Goal: Transaction & Acquisition: Purchase product/service

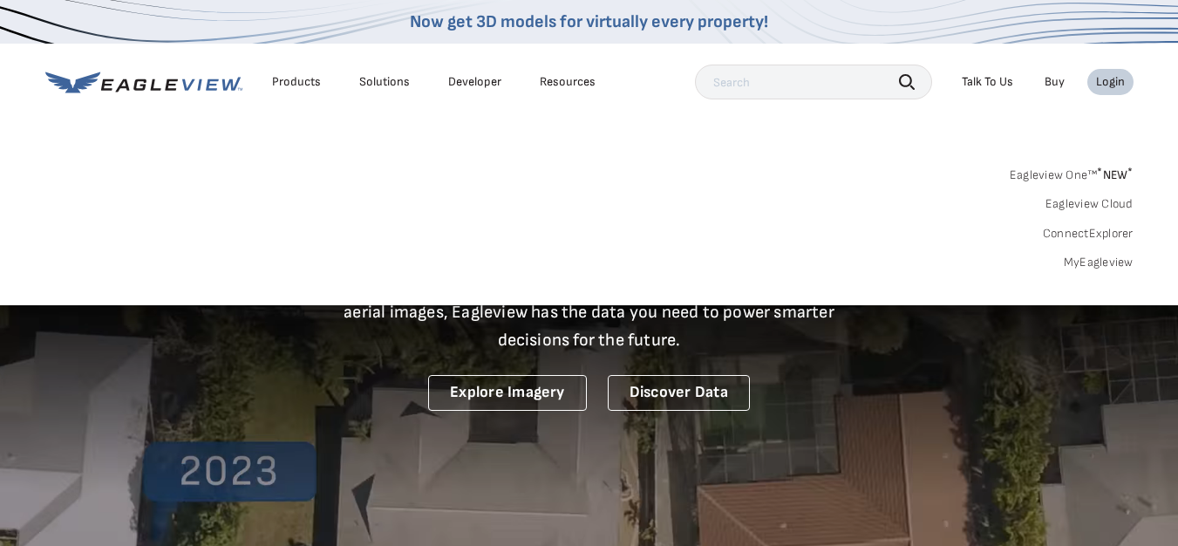
click at [1103, 263] on link "MyEagleview" at bounding box center [1099, 263] width 70 height 16
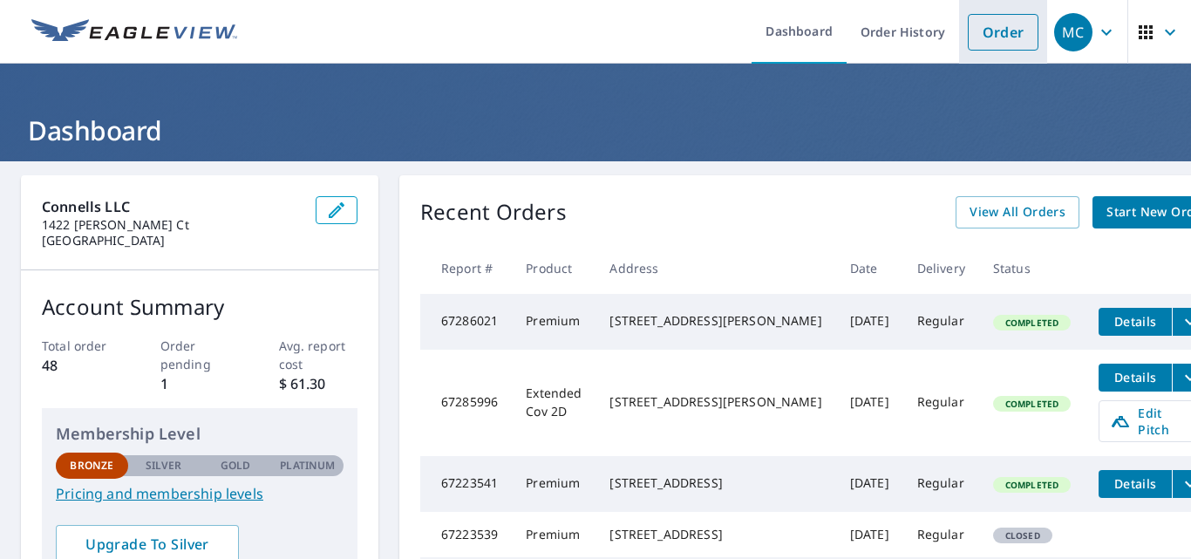
click at [974, 37] on link "Order" at bounding box center [1003, 32] width 71 height 37
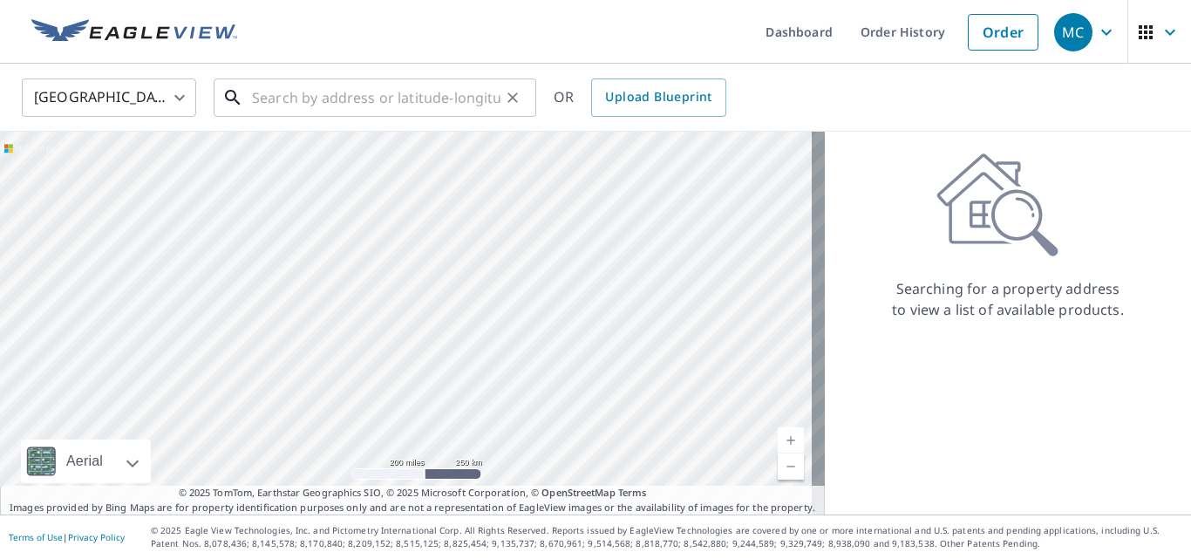
click at [286, 93] on input "text" at bounding box center [376, 97] width 248 height 49
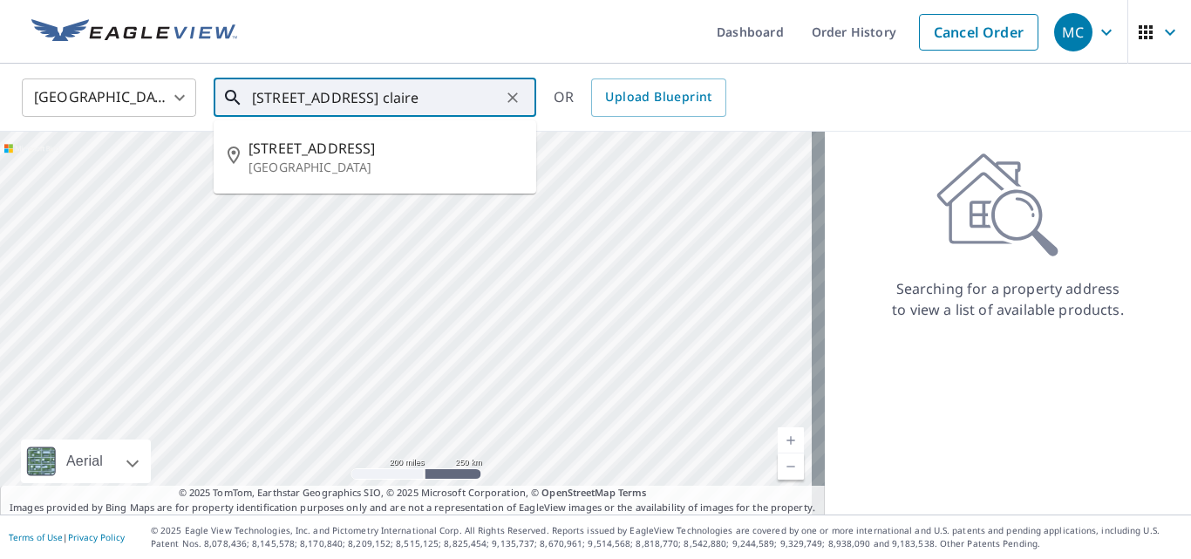
type input "[STREET_ADDRESS] claire"
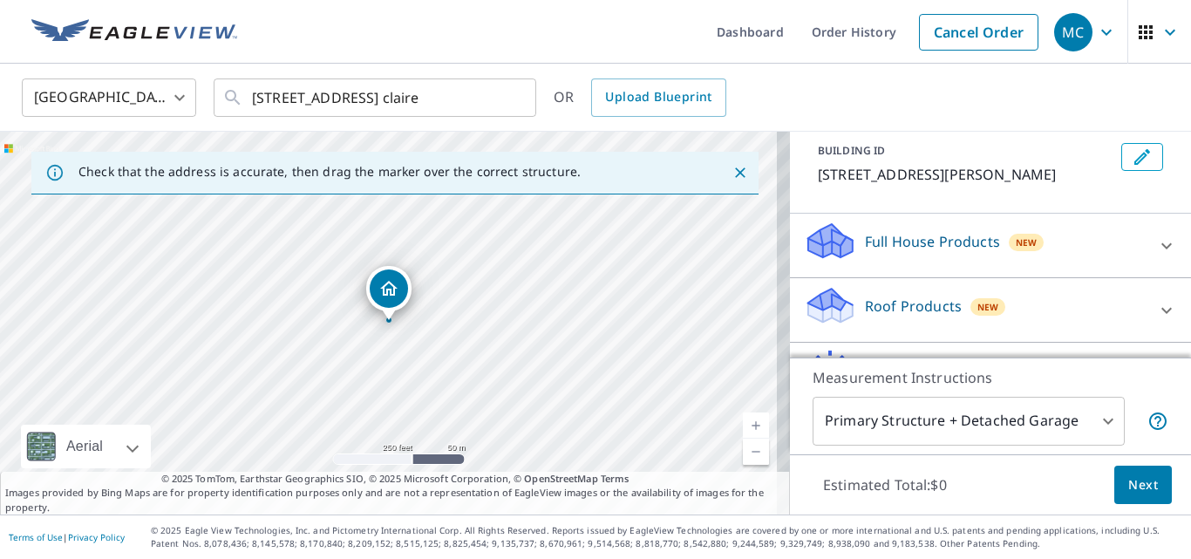
scroll to position [105, 0]
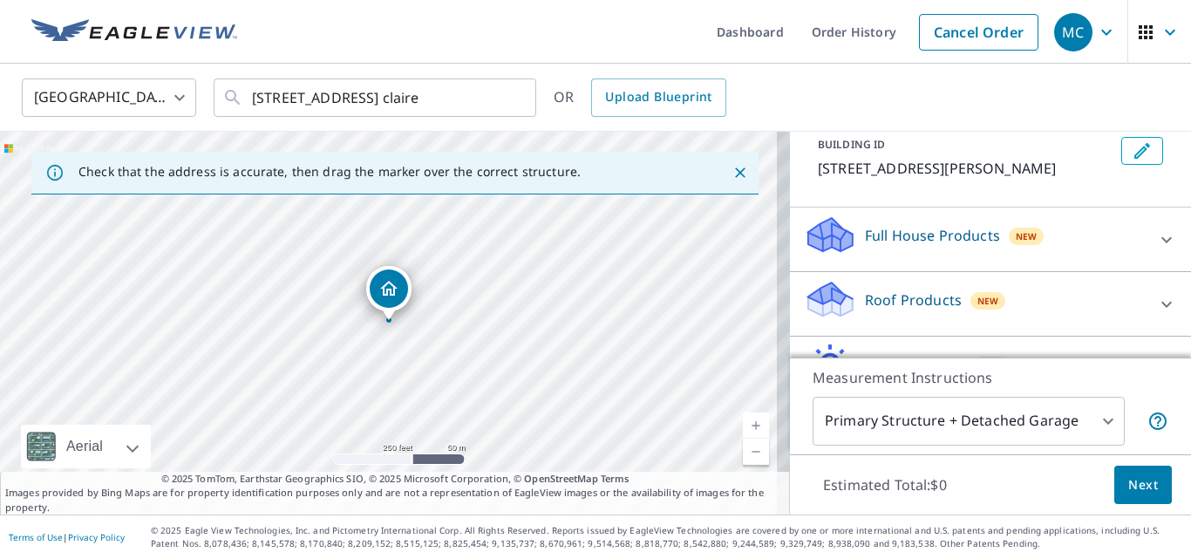
click at [1101, 302] on div "Roof Products New" at bounding box center [975, 304] width 342 height 50
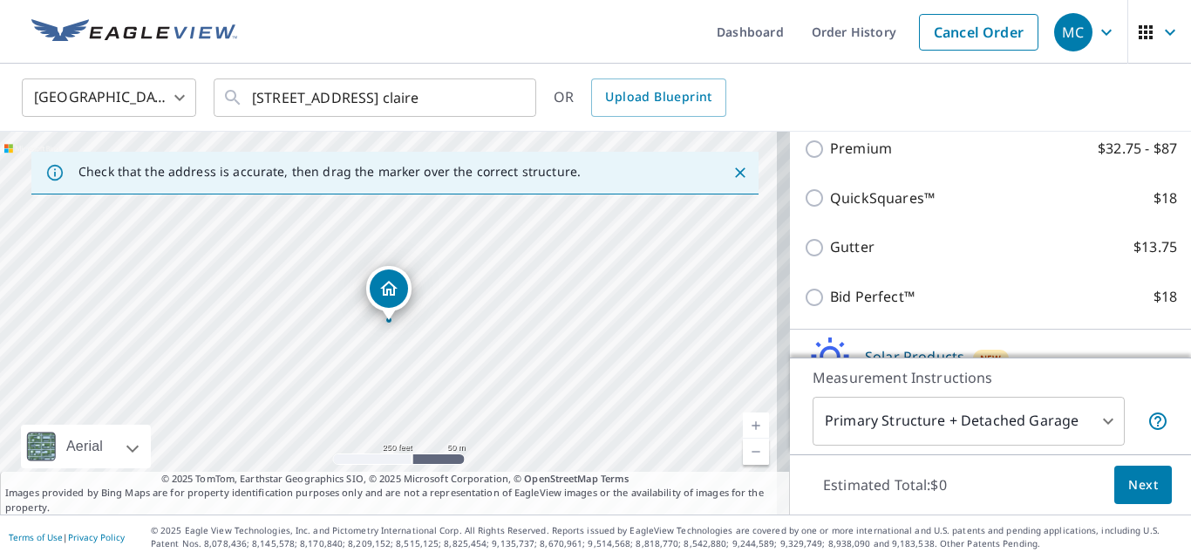
scroll to position [318, 0]
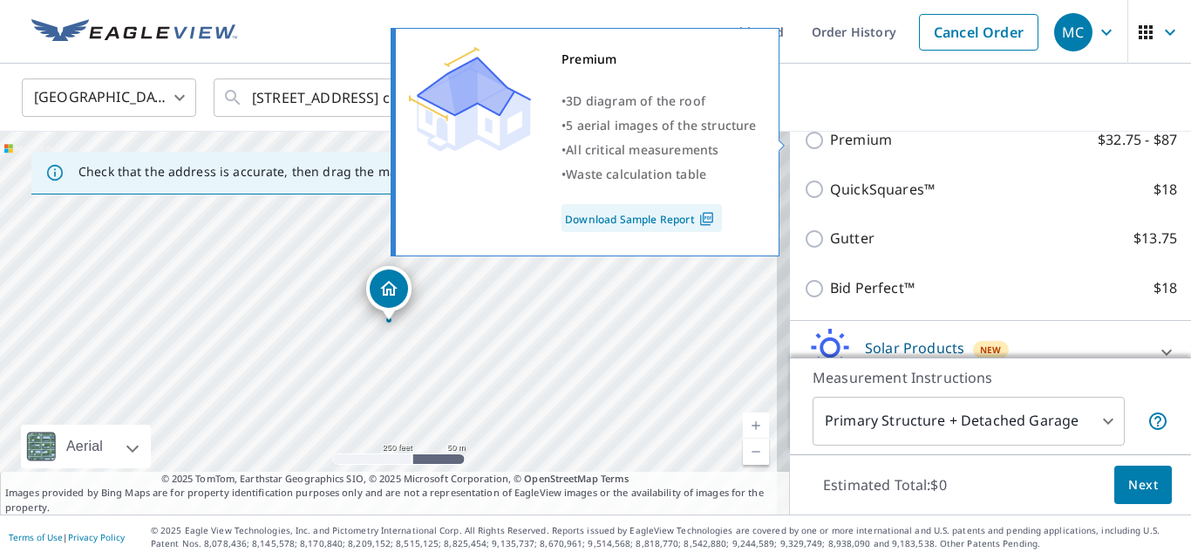
click at [804, 143] on input "Premium $32.75 - $87" at bounding box center [817, 140] width 26 height 21
checkbox input "true"
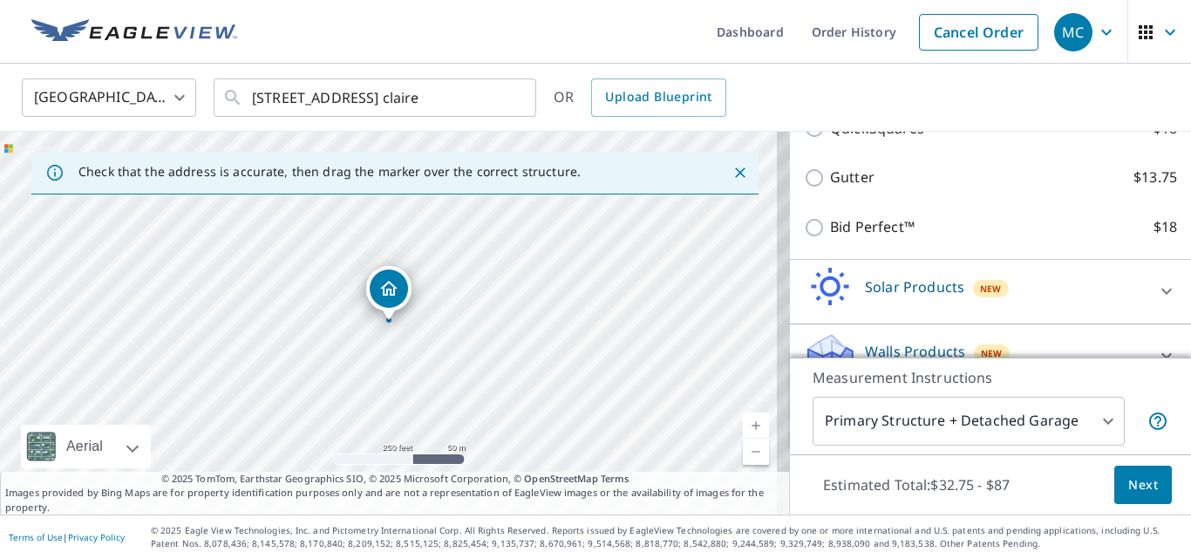
scroll to position [467, 0]
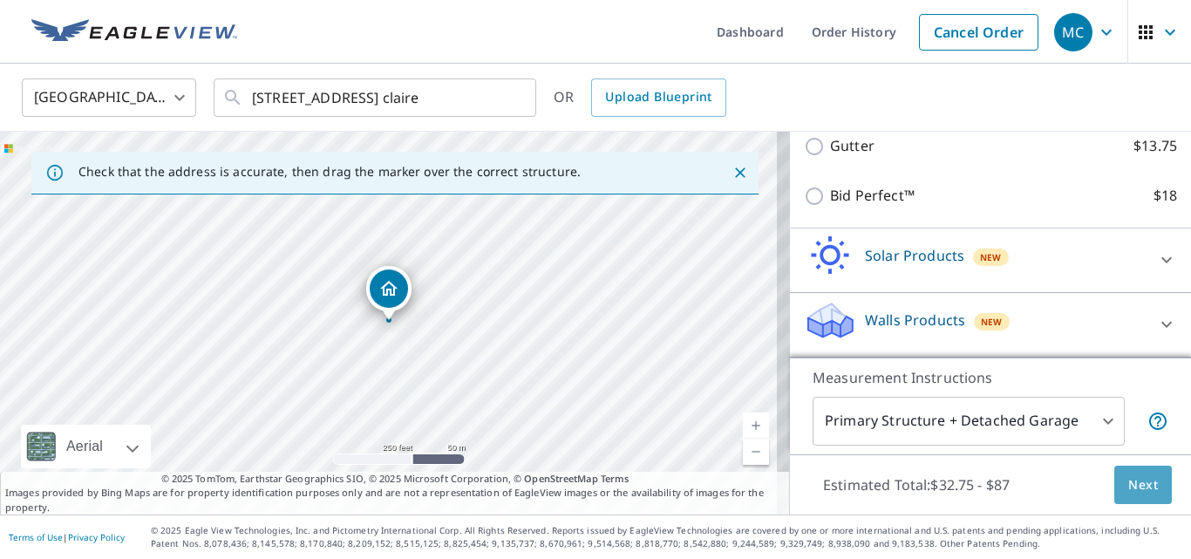
click at [1133, 478] on span "Next" at bounding box center [1143, 485] width 30 height 22
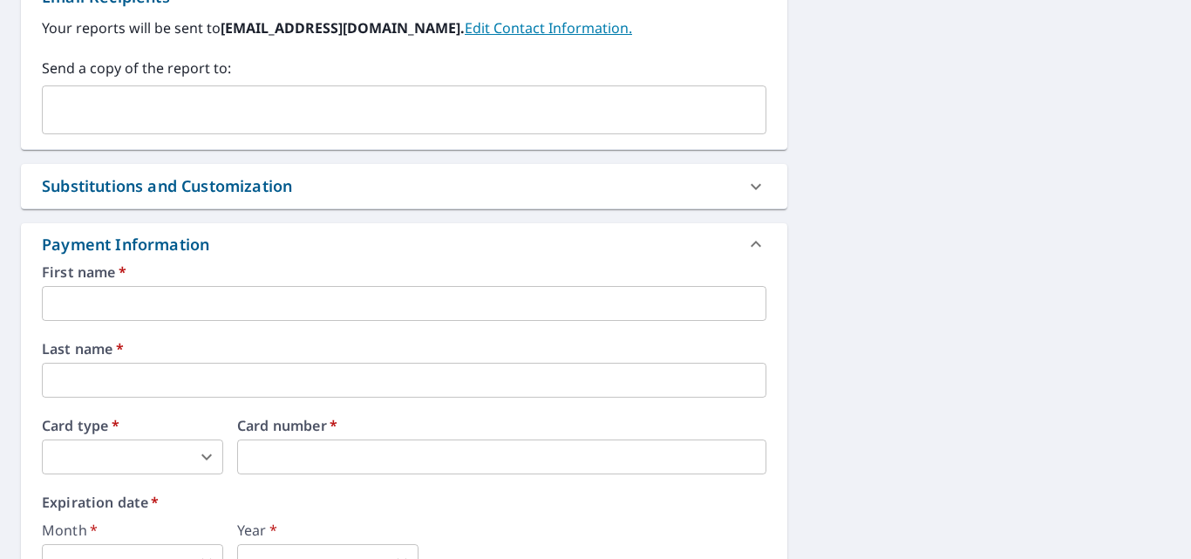
scroll to position [737, 0]
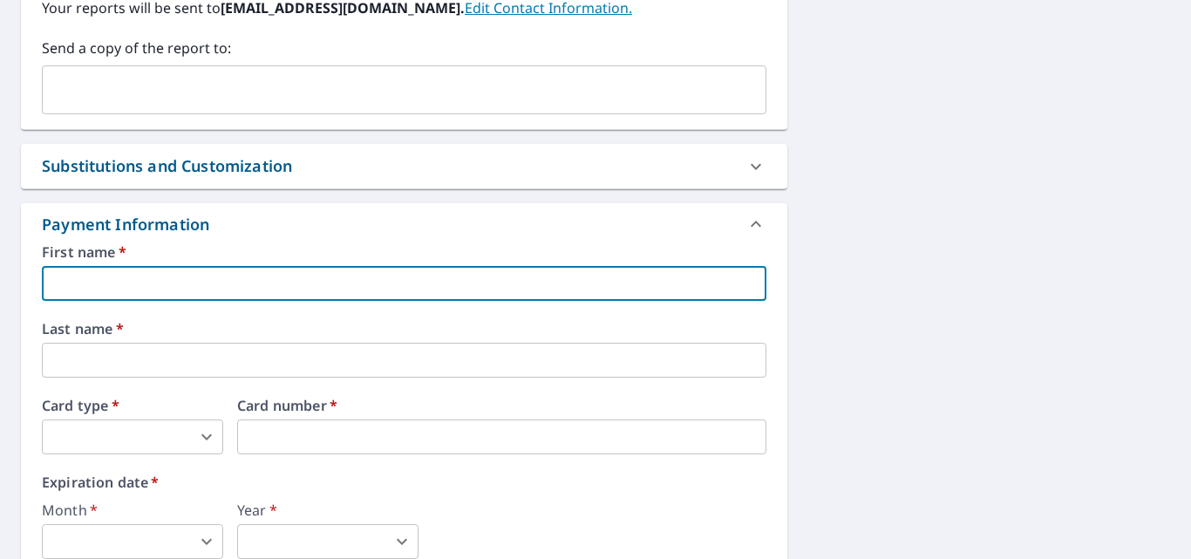
click at [185, 289] on input "text" at bounding box center [404, 283] width 725 height 35
type input "[PERSON_NAME]"
type input "[EMAIL_ADDRESS][DOMAIN_NAME]"
type input "[PERSON_NAME]"
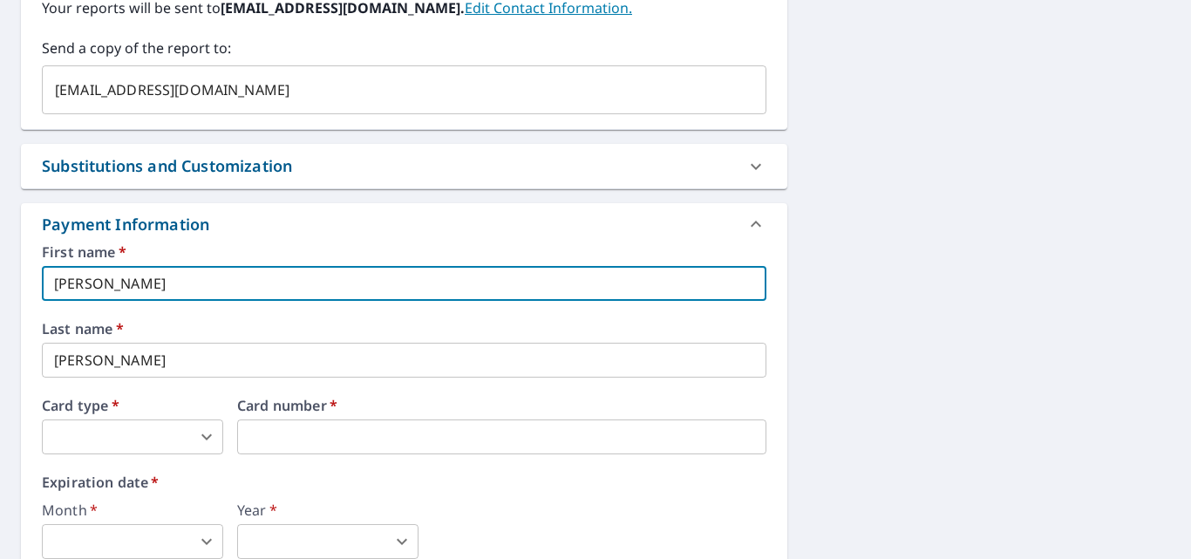
click at [156, 435] on body "MC MC Dashboard Order History Cancel Order MC Dashboard / Finalize Order Finali…" at bounding box center [595, 279] width 1191 height 559
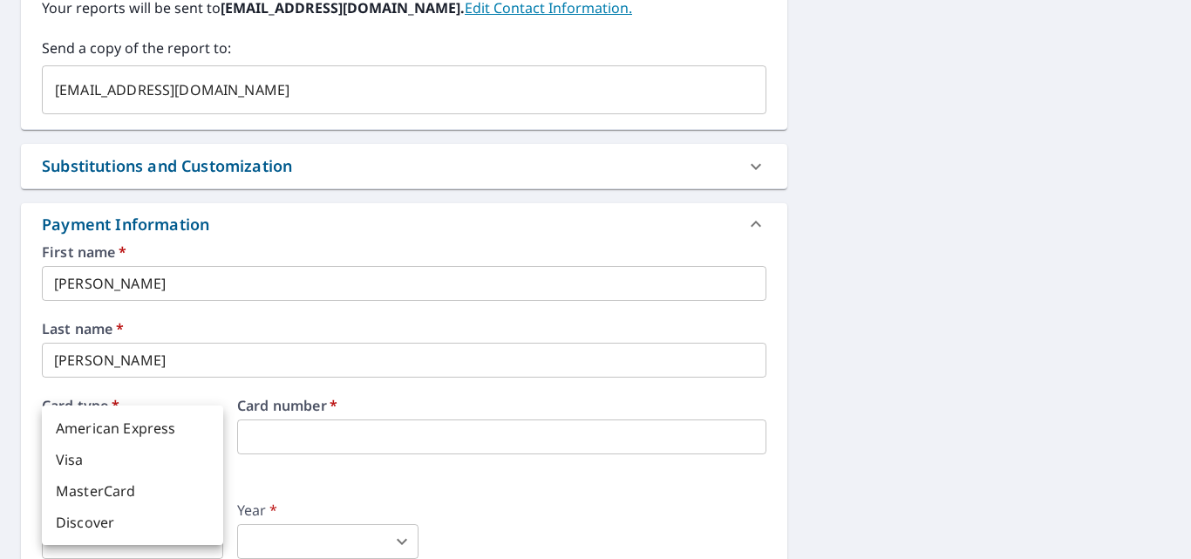
click at [103, 459] on li "Visa" at bounding box center [132, 459] width 181 height 31
type input "2"
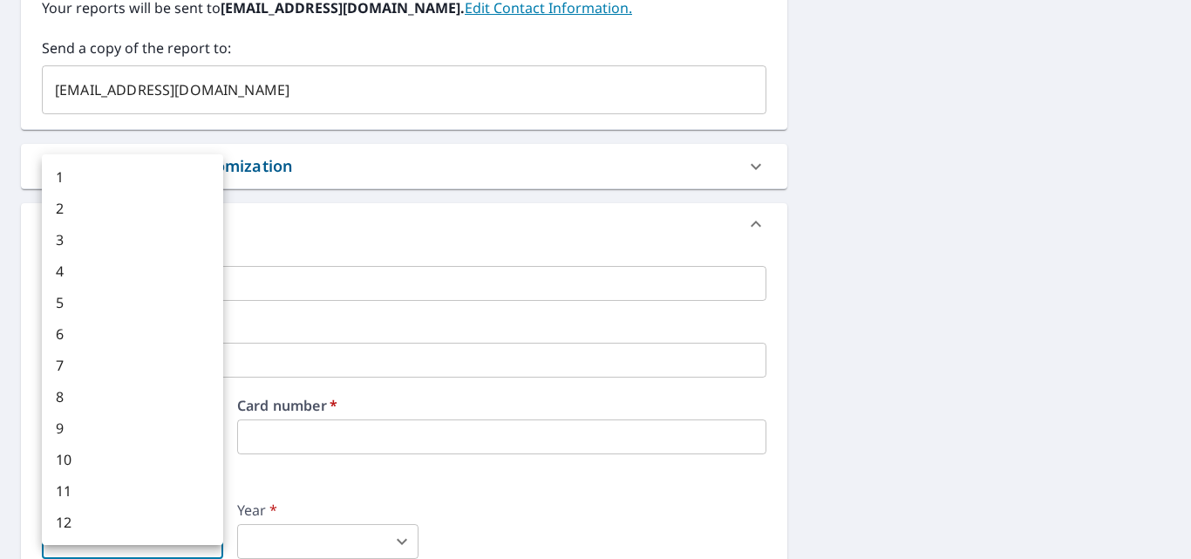
click at [180, 542] on body "MC MC Dashboard Order History Cancel Order MC Dashboard / Finalize Order Finali…" at bounding box center [595, 279] width 1191 height 559
click at [86, 169] on li "1" at bounding box center [132, 176] width 181 height 31
type input "1"
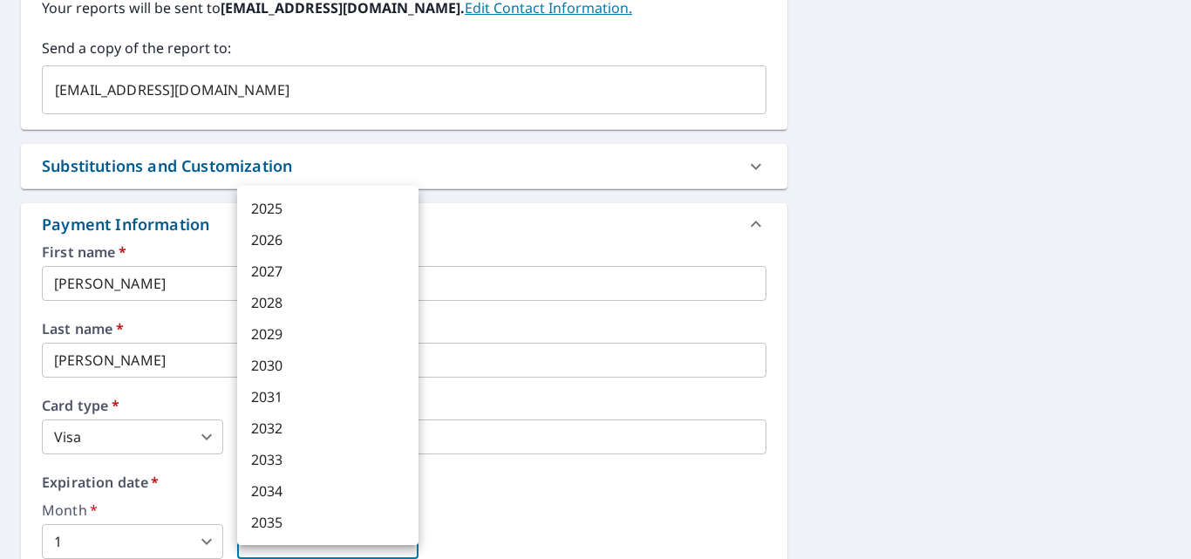
click at [334, 530] on body "MC MC Dashboard Order History Cancel Order MC Dashboard / Finalize Order Finali…" at bounding box center [595, 279] width 1191 height 559
click at [307, 299] on li "2028" at bounding box center [327, 302] width 181 height 31
type input "2028"
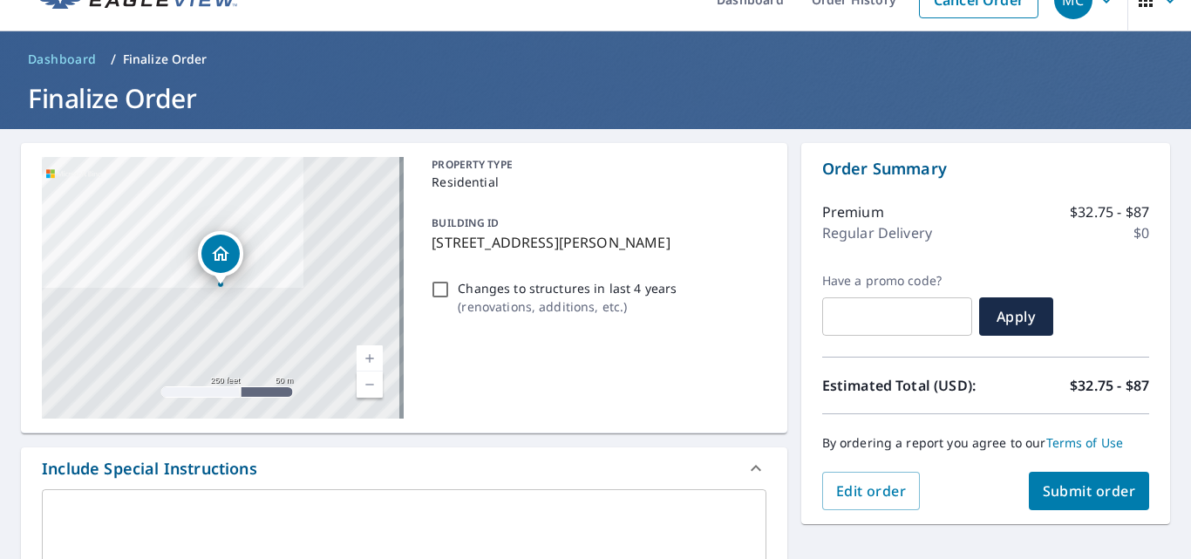
scroll to position [30, 0]
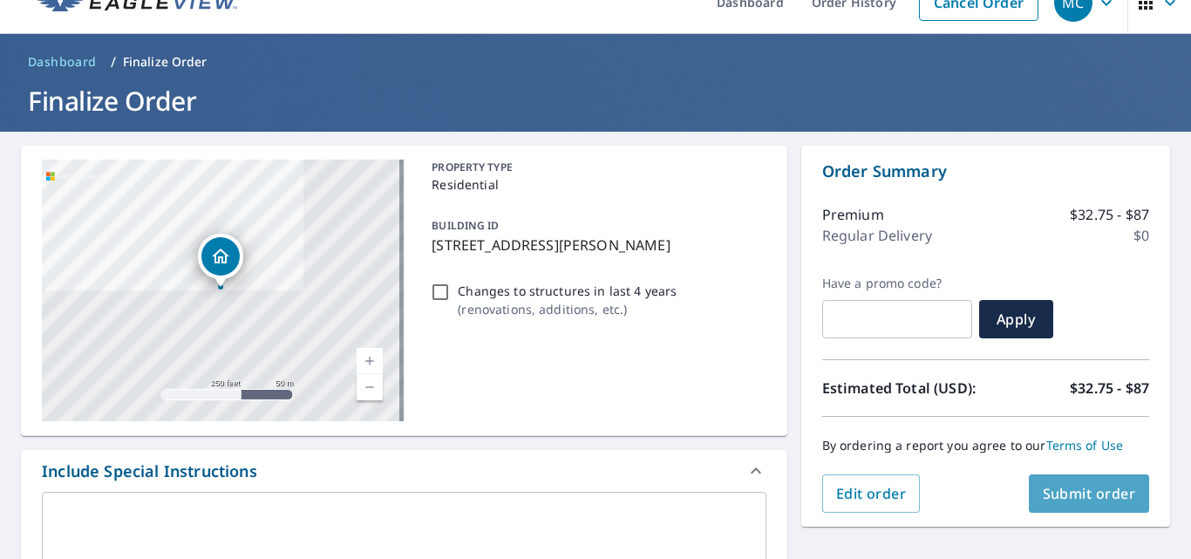
click at [1057, 484] on span "Submit order" at bounding box center [1089, 493] width 93 height 19
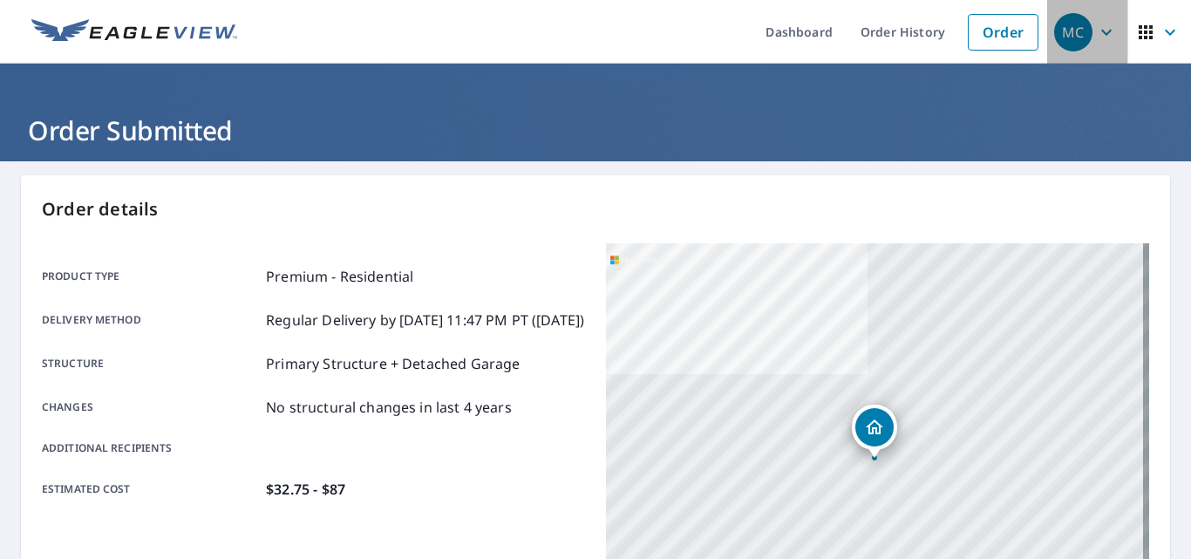
click at [1096, 38] on icon "button" at bounding box center [1106, 32] width 21 height 21
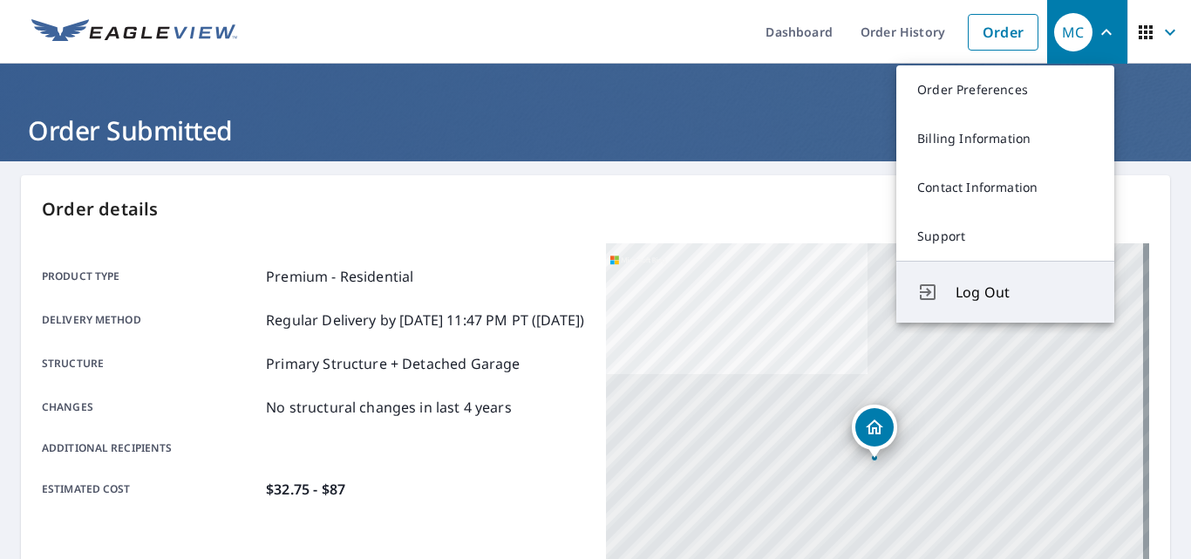
click at [974, 300] on span "Log Out" at bounding box center [1025, 292] width 138 height 21
